Goal: Transaction & Acquisition: Book appointment/travel/reservation

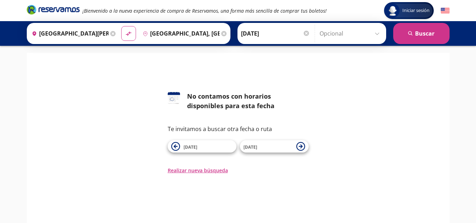
click at [448, 7] on img at bounding box center [445, 10] width 9 height 9
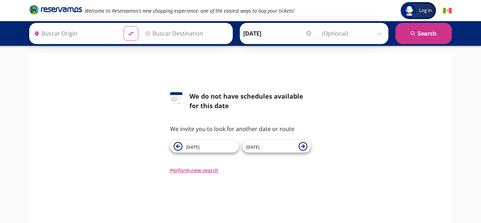
type input "[GEOGRAPHIC_DATA][PERSON_NAME], [GEOGRAPHIC_DATA][PERSON_NAME]"
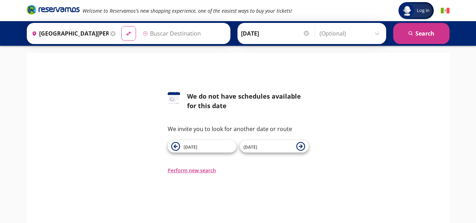
type input "[GEOGRAPHIC_DATA], [GEOGRAPHIC_DATA]"
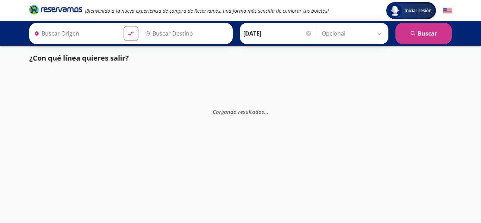
type input "[GEOGRAPHIC_DATA][PERSON_NAME], [GEOGRAPHIC_DATA][PERSON_NAME]"
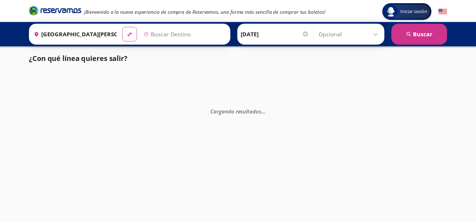
type input "[GEOGRAPHIC_DATA], [GEOGRAPHIC_DATA]"
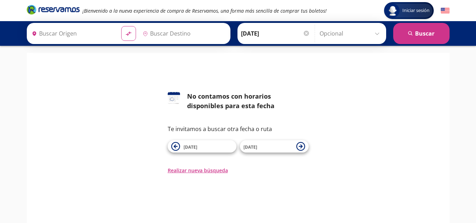
type input "[GEOGRAPHIC_DATA][PERSON_NAME], [GEOGRAPHIC_DATA][PERSON_NAME]"
type input "Nuevo Laredo, Tamaulipas"
